Goal: Navigation & Orientation: Go to known website

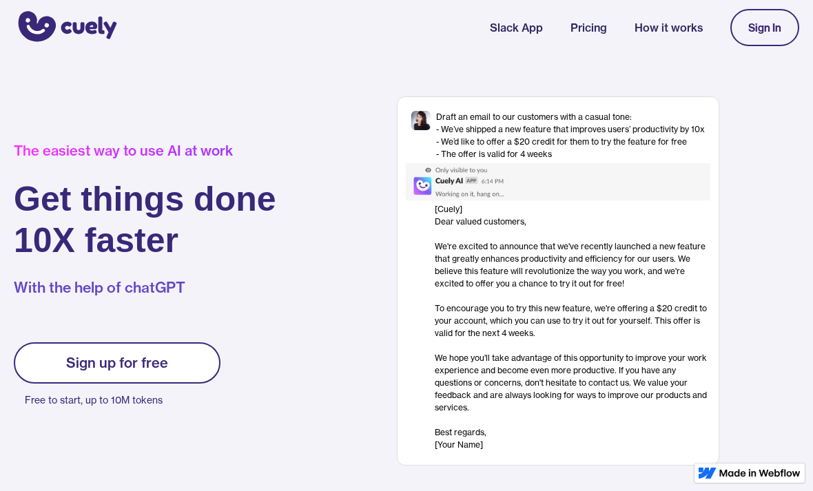
click at [761, 31] on div "Sign In" at bounding box center [764, 27] width 33 height 12
click at [671, 20] on link "How it works" at bounding box center [668, 27] width 68 height 17
click at [78, 347] on link "Sign up for free" at bounding box center [117, 362] width 207 height 41
click at [100, 364] on div "Sign up for free" at bounding box center [117, 363] width 102 height 17
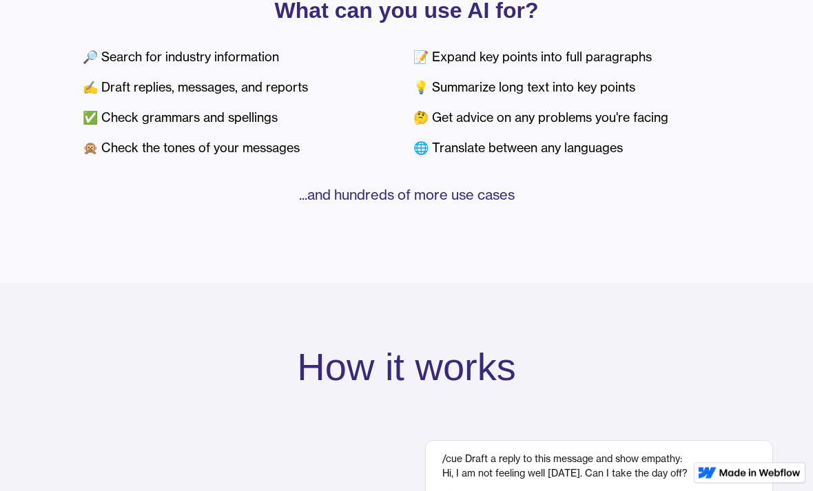
scroll to position [593, 0]
